Goal: Task Accomplishment & Management: Complete application form

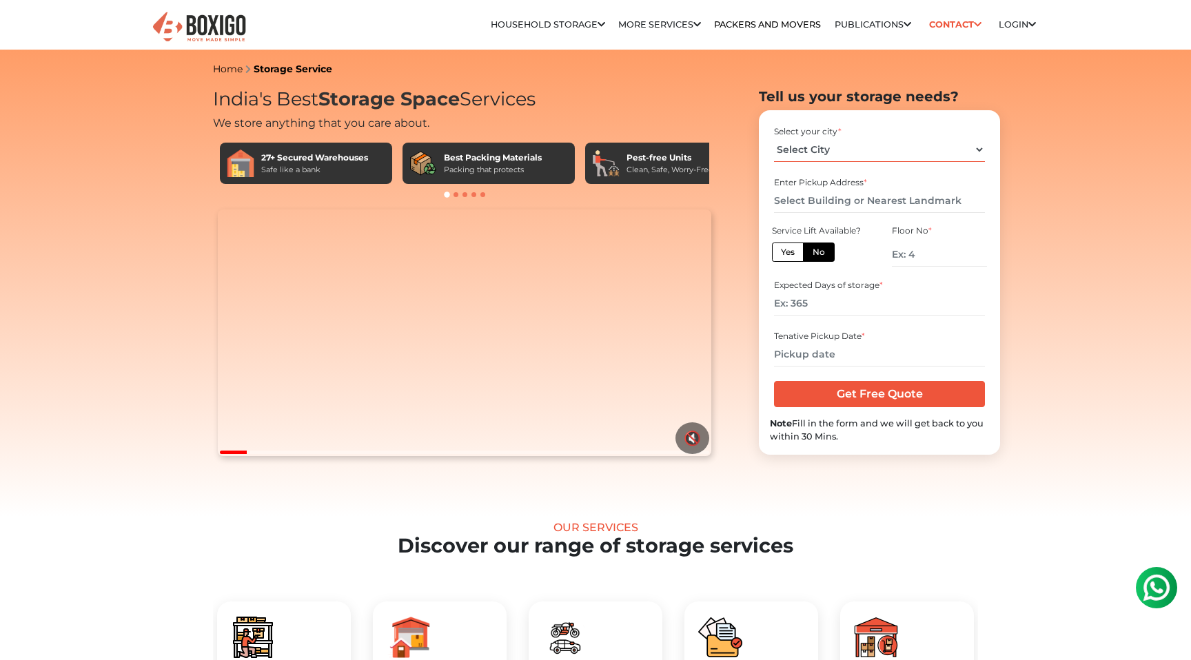
click at [844, 148] on select "Select City [GEOGRAPHIC_DATA] [GEOGRAPHIC_DATA] [GEOGRAPHIC_DATA] [GEOGRAPHIC_D…" at bounding box center [879, 150] width 210 height 24
select select "[GEOGRAPHIC_DATA]"
click at [774, 138] on select "Select City [GEOGRAPHIC_DATA] [GEOGRAPHIC_DATA] [GEOGRAPHIC_DATA] [GEOGRAPHIC_D…" at bounding box center [879, 150] width 210 height 24
click at [852, 202] on input "text" at bounding box center [879, 201] width 210 height 24
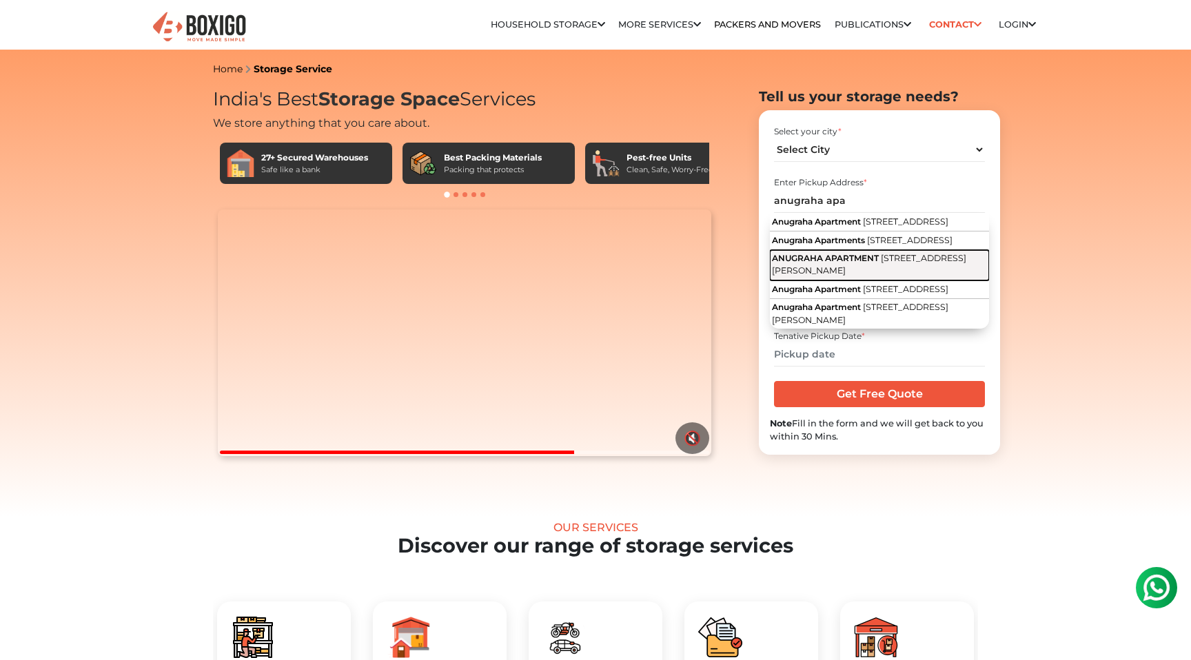
click at [866, 281] on button "ANUGRAHA APARTMENT [STREET_ADDRESS][PERSON_NAME]" at bounding box center [879, 265] width 219 height 31
type input "ANUGRAHA APARTMENT, [STREET_ADDRESS][PERSON_NAME]"
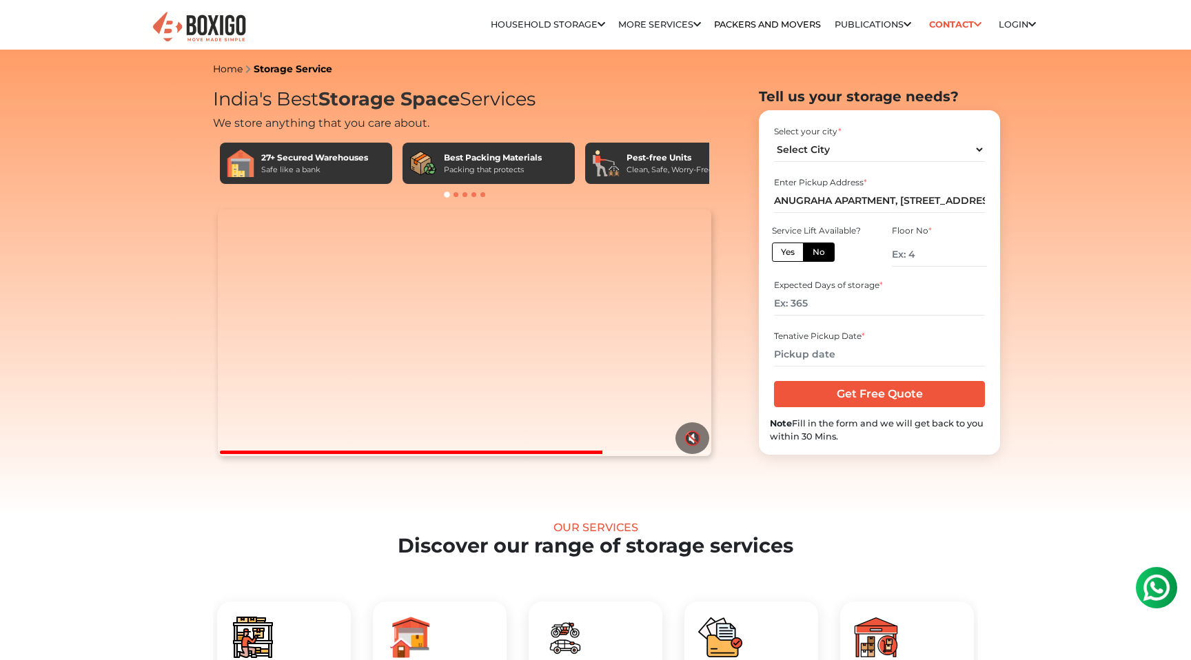
click at [795, 252] on label "Yes" at bounding box center [788, 252] width 32 height 19
click at [790, 252] on input "Yes" at bounding box center [785, 250] width 9 height 9
radio input "true"
click at [813, 252] on label "No" at bounding box center [819, 252] width 32 height 19
click at [813, 252] on input "No" at bounding box center [817, 250] width 9 height 9
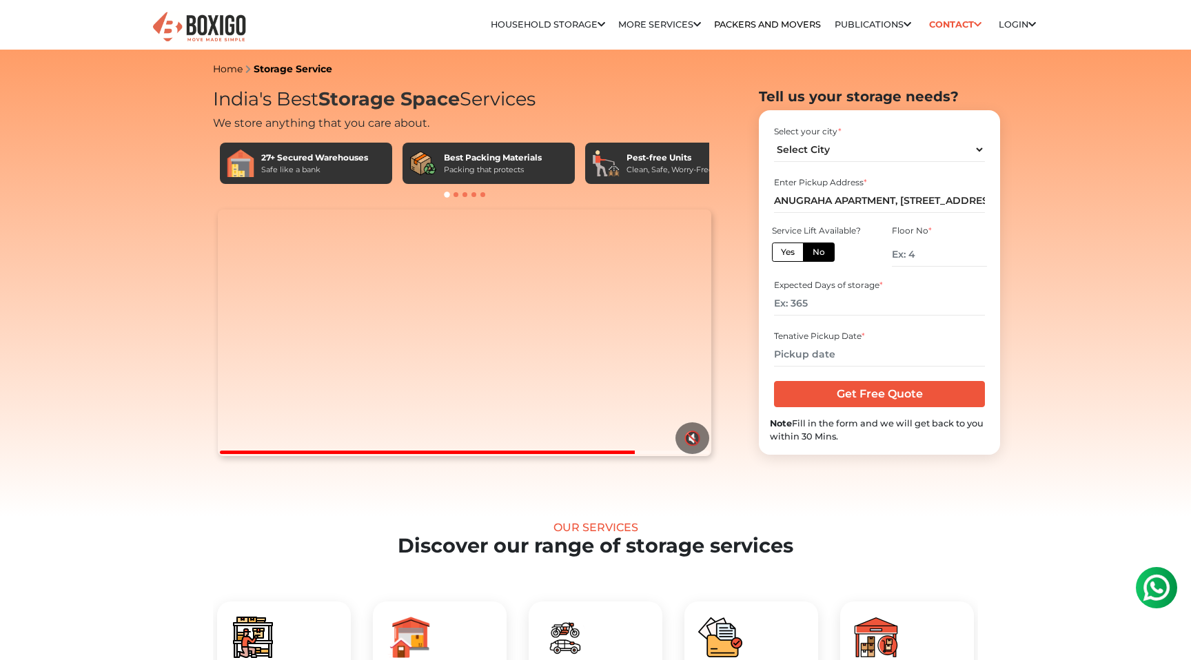
radio input "true"
click at [792, 252] on label "Yes" at bounding box center [788, 252] width 32 height 19
click at [790, 252] on input "Yes" at bounding box center [785, 250] width 9 height 9
radio input "true"
click at [821, 313] on input "number" at bounding box center [879, 304] width 210 height 24
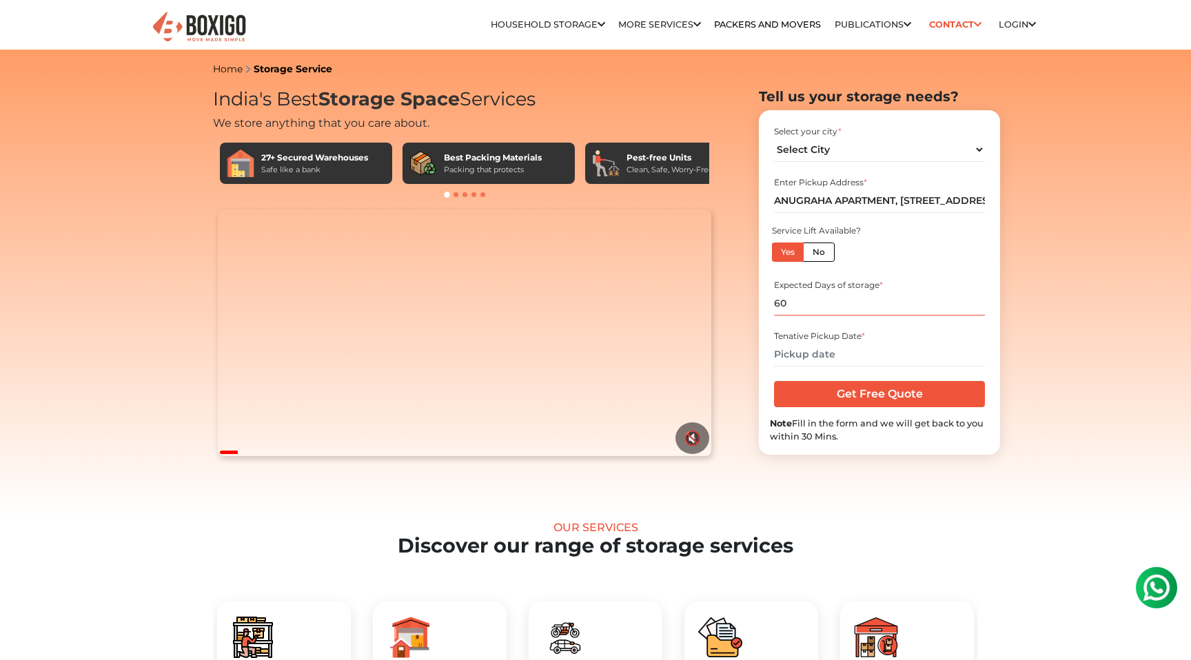
type input "60"
click at [862, 358] on input "text" at bounding box center [879, 355] width 210 height 24
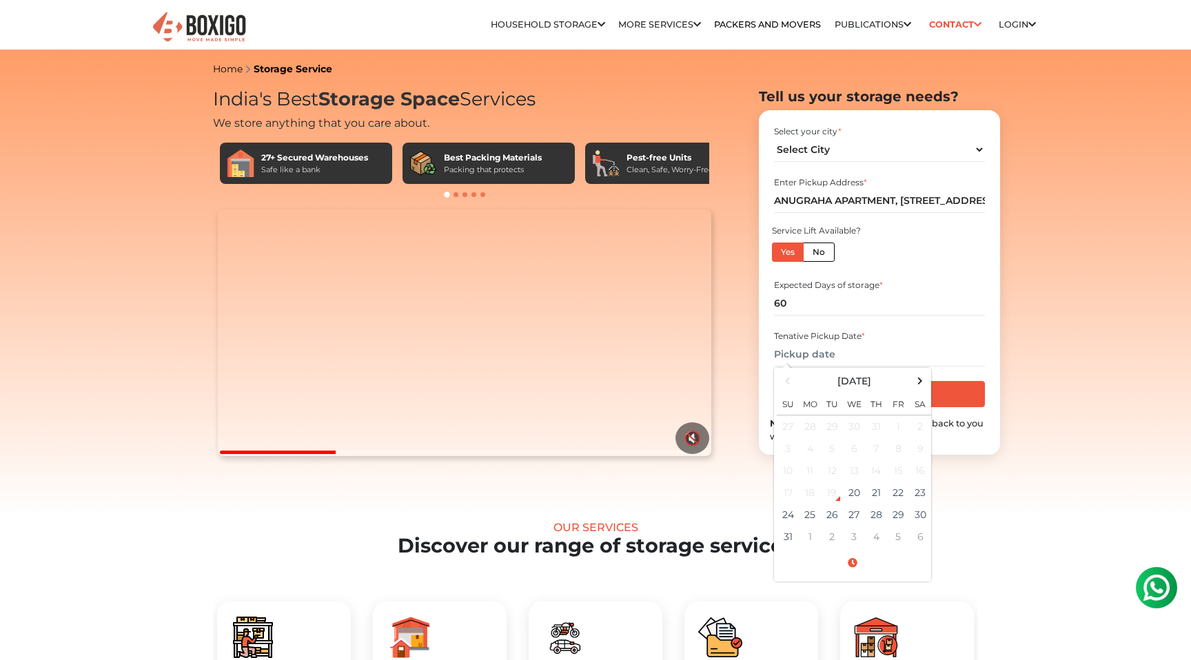
click at [997, 428] on div "Select your city * Select City [GEOGRAPHIC_DATA] [GEOGRAPHIC_DATA] [GEOGRAPHIC_…" at bounding box center [879, 282] width 241 height 345
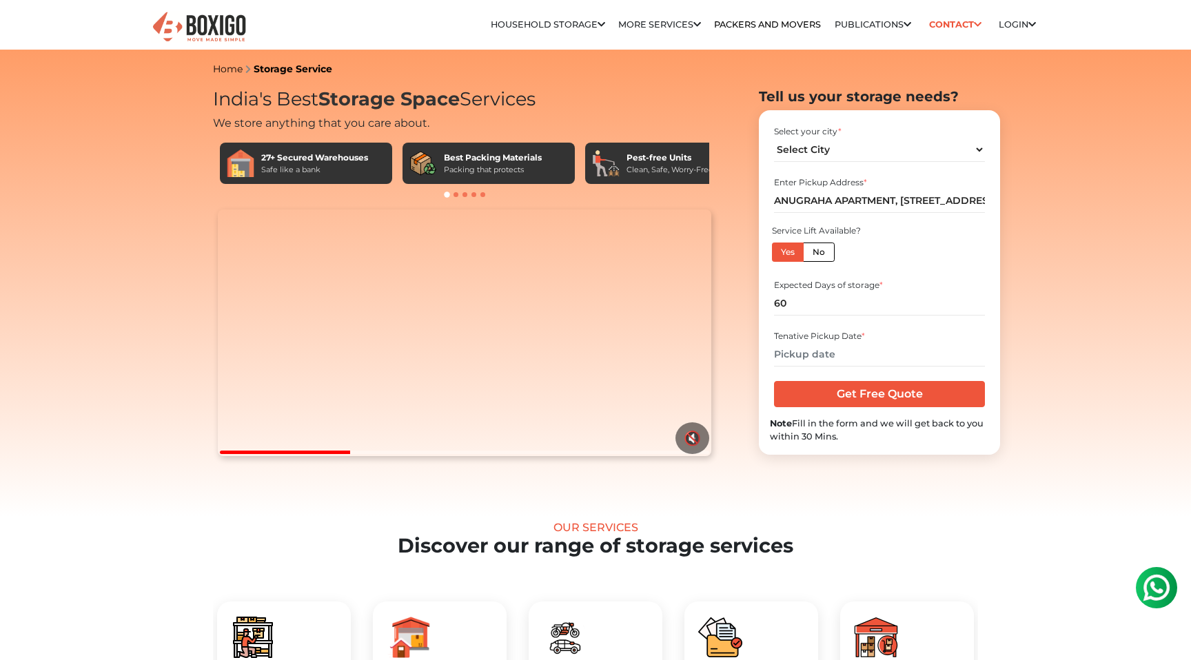
click at [997, 428] on div "Select your city * Select City [GEOGRAPHIC_DATA] [GEOGRAPHIC_DATA] [GEOGRAPHIC_…" at bounding box center [879, 282] width 241 height 345
click at [899, 353] on input "text" at bounding box center [879, 355] width 210 height 24
